Goal: Transaction & Acquisition: Purchase product/service

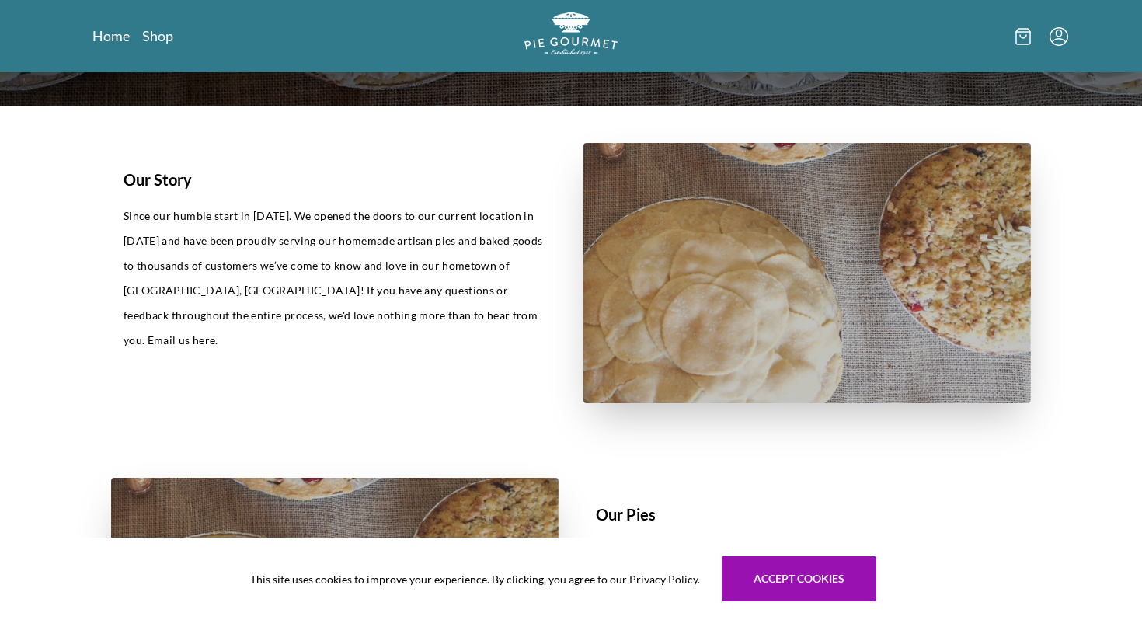
scroll to position [376, 0]
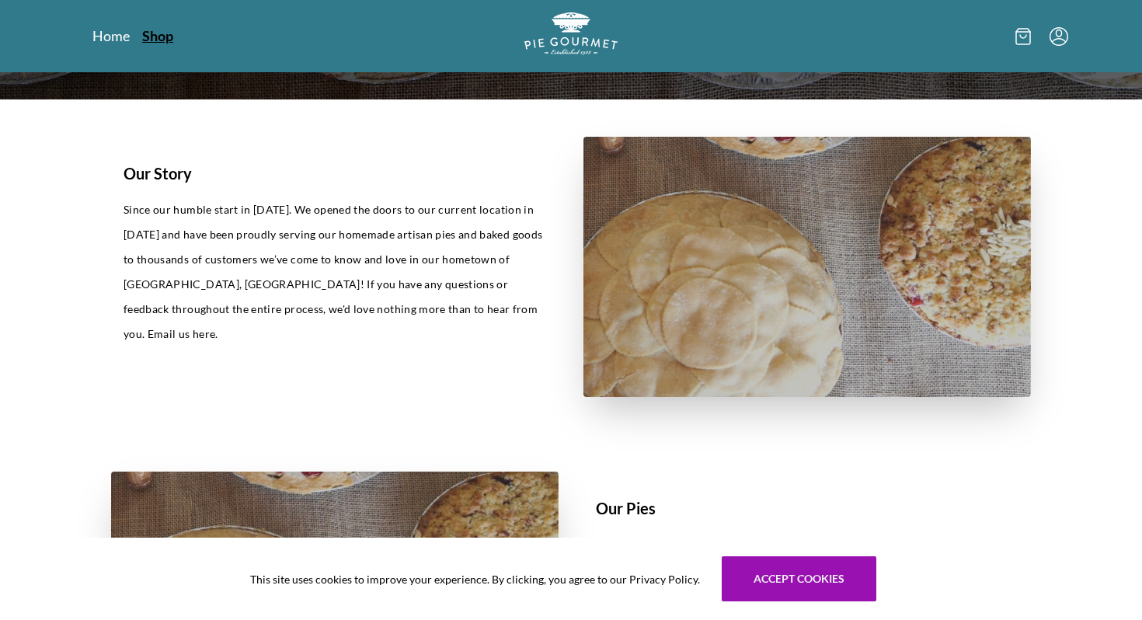
click at [160, 43] on link "Shop" at bounding box center [157, 35] width 31 height 19
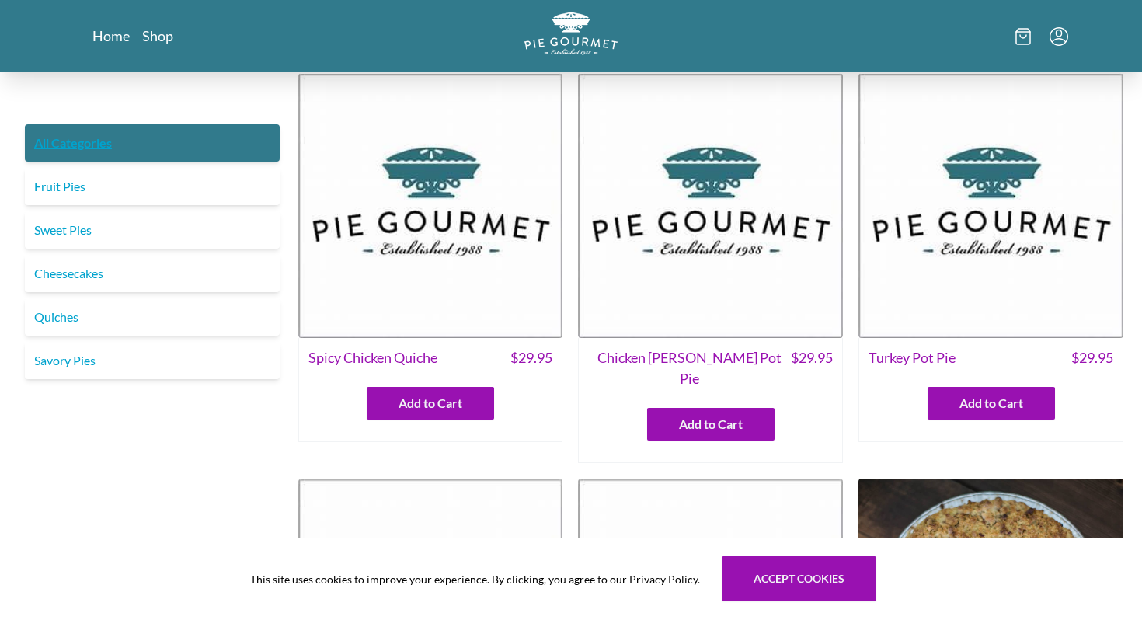
scroll to position [9, 0]
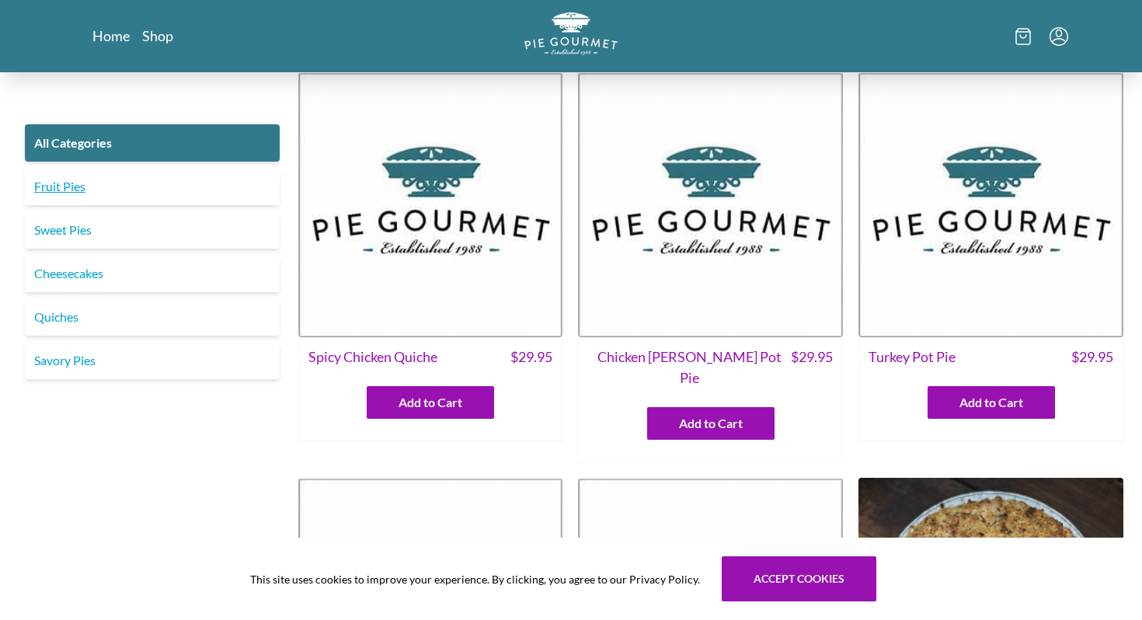
click at [74, 188] on link "Fruit Pies" at bounding box center [152, 186] width 255 height 37
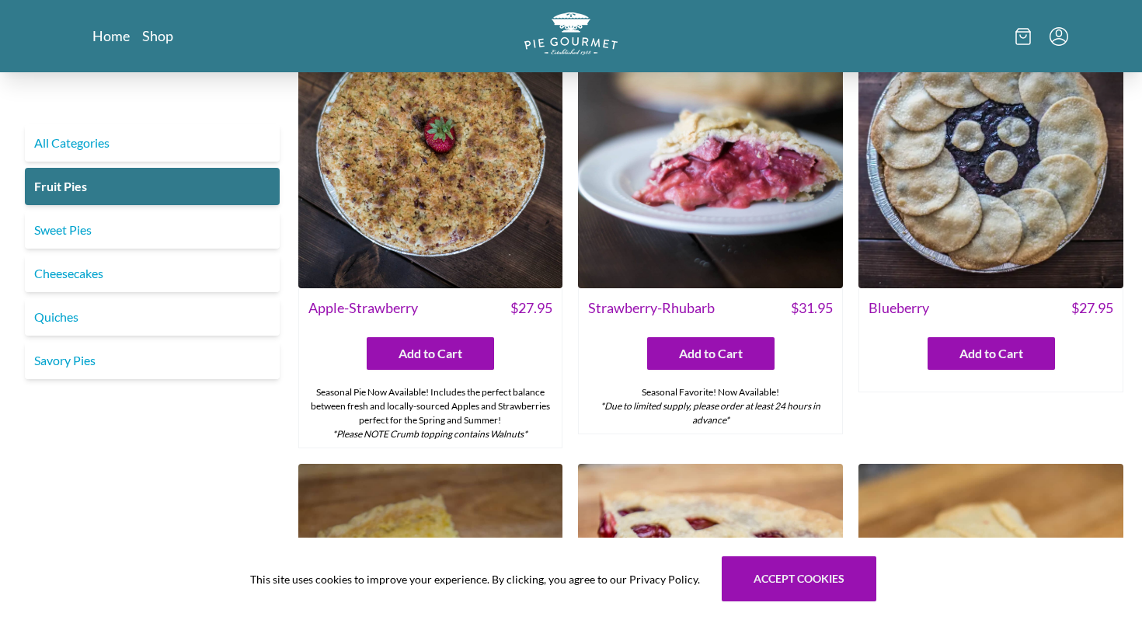
scroll to position [73, 0]
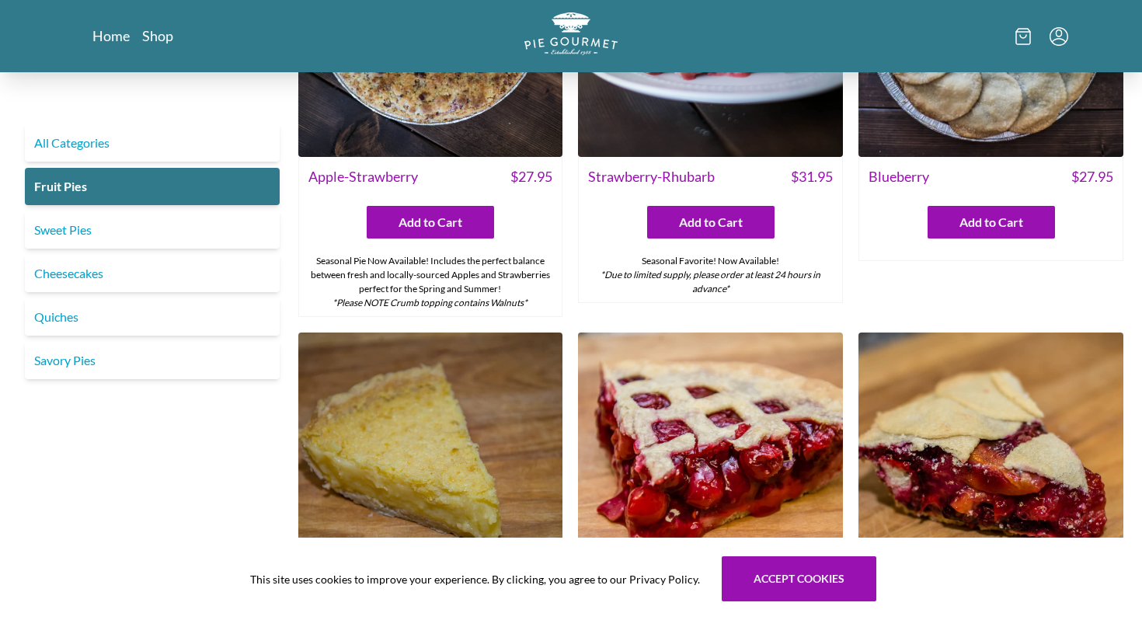
scroll to position [454, 0]
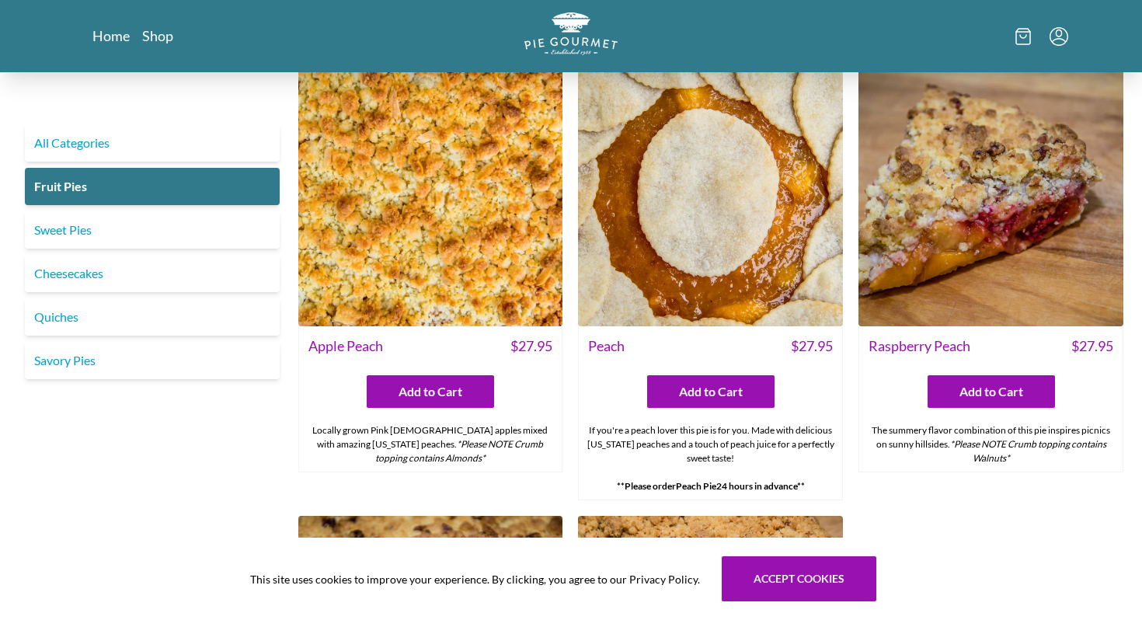
scroll to position [886, 0]
